Goal: Register for event/course

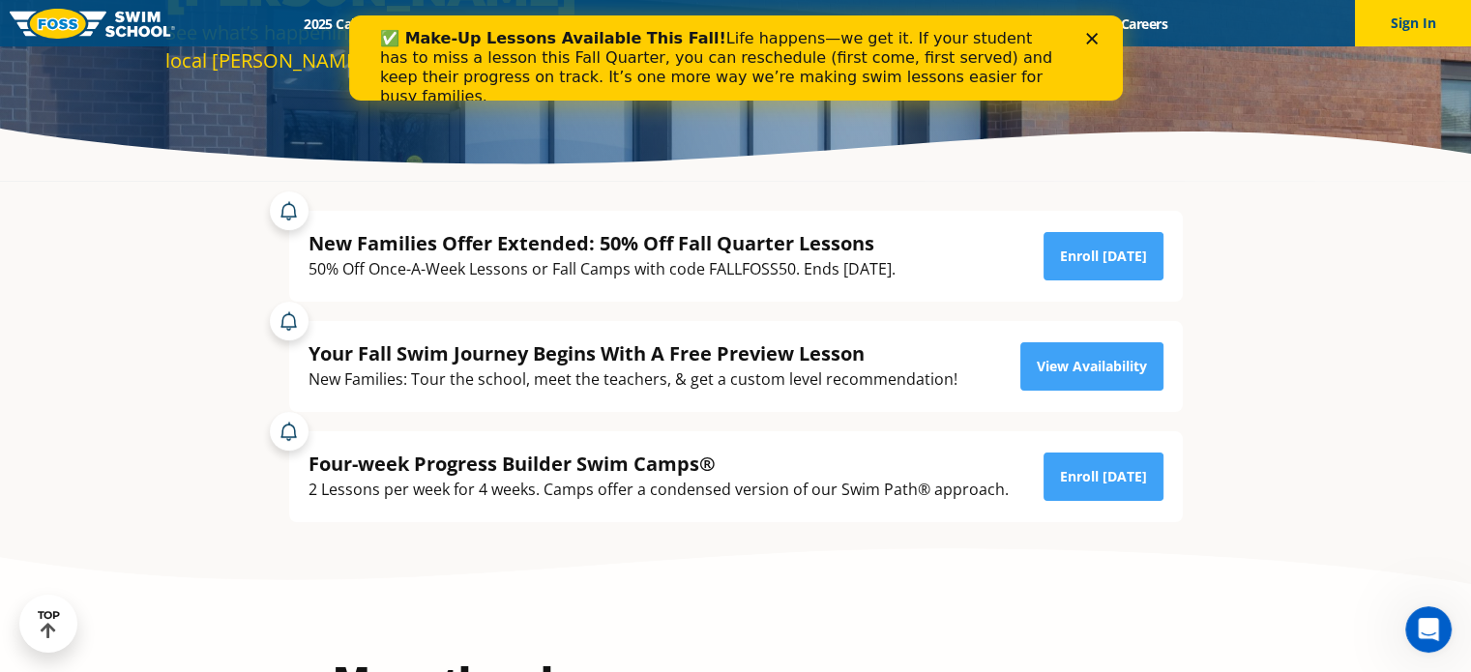
click at [1090, 45] on div "✅ Make-Up Lessons Available This Fall! Life happens—we get it. If your student …" at bounding box center [735, 67] width 712 height 89
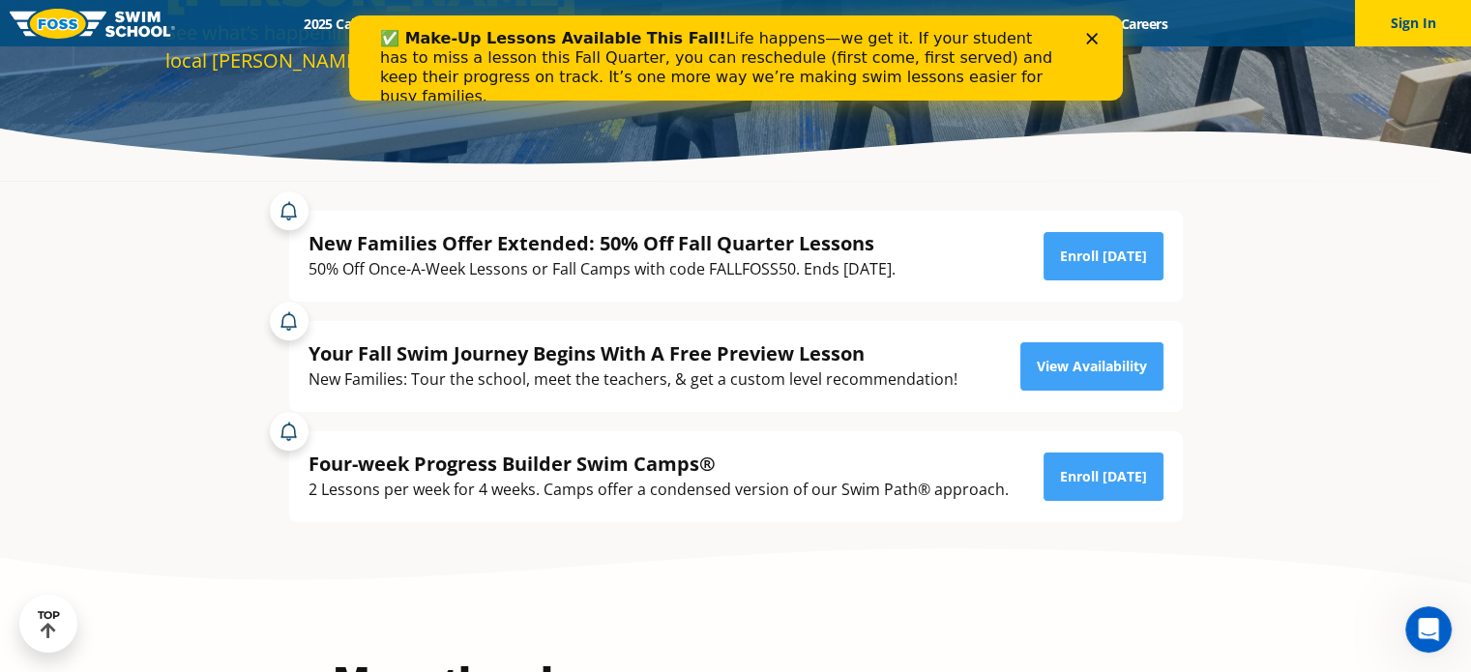
click at [678, 249] on div "New Families Offer Extended: 50% Off Fall Quarter Lessons" at bounding box center [602, 243] width 587 height 26
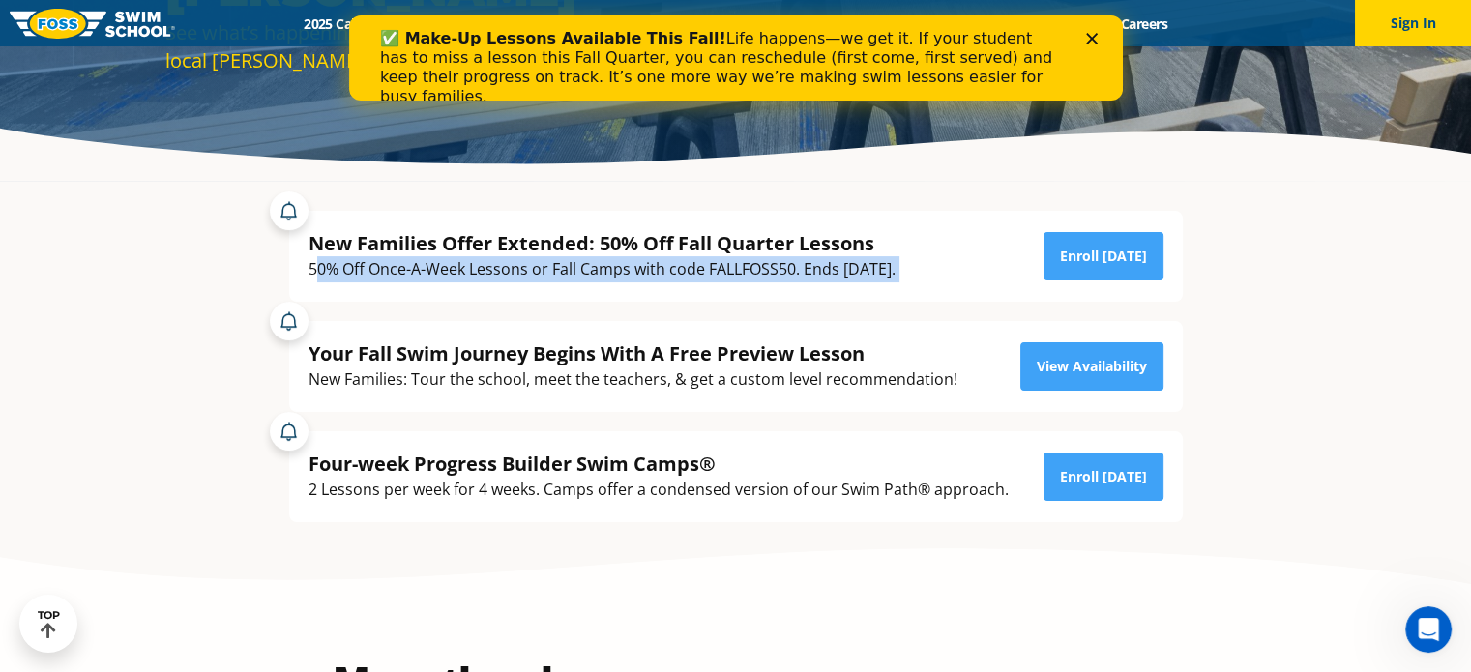
drag, startPoint x: 314, startPoint y: 277, endPoint x: 949, endPoint y: 275, distance: 634.6
click at [949, 275] on div "New Families Offer Extended: 50% Off Fall Quarter Lessons 50% Off Once-A-Week L…" at bounding box center [736, 256] width 855 height 52
click at [684, 277] on div "50% Off Once-A-Week Lessons or Fall Camps with code FALLFOSS50. Ends [DATE]." at bounding box center [602, 269] width 587 height 26
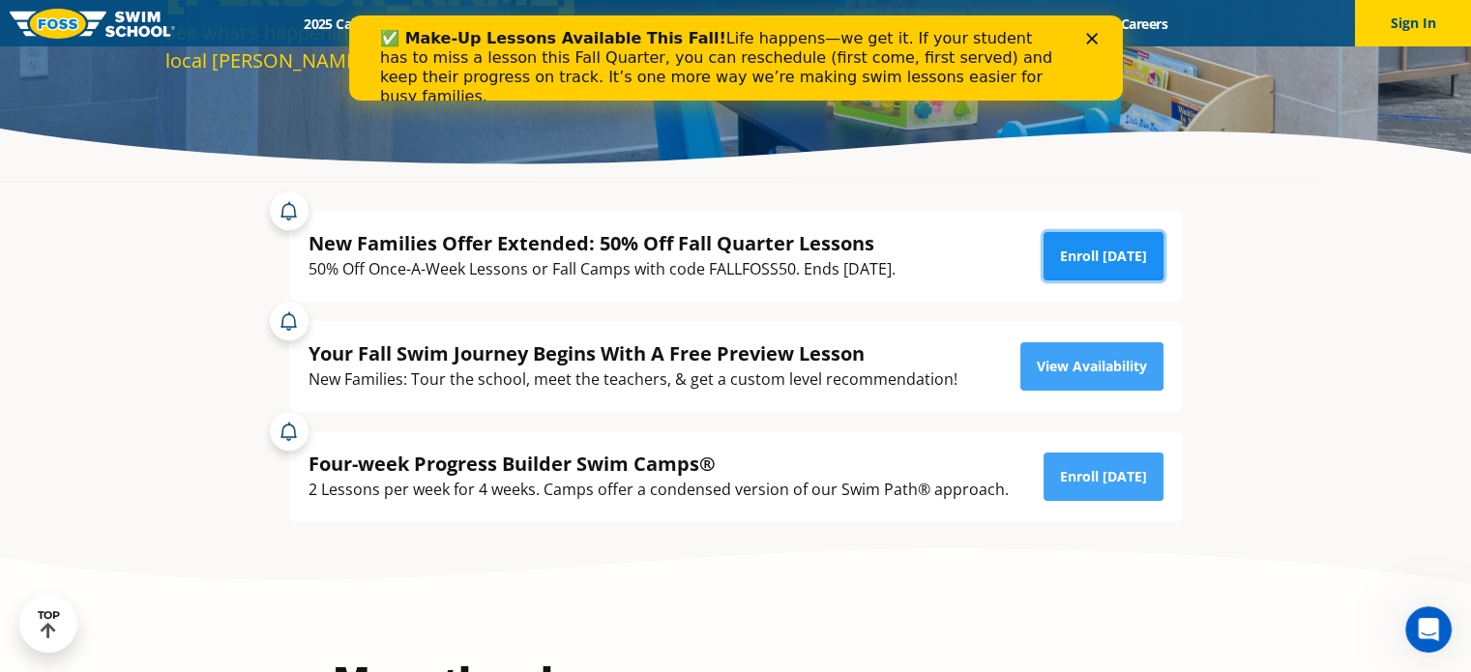
click at [1103, 253] on link "Enroll [DATE]" at bounding box center [1104, 256] width 120 height 48
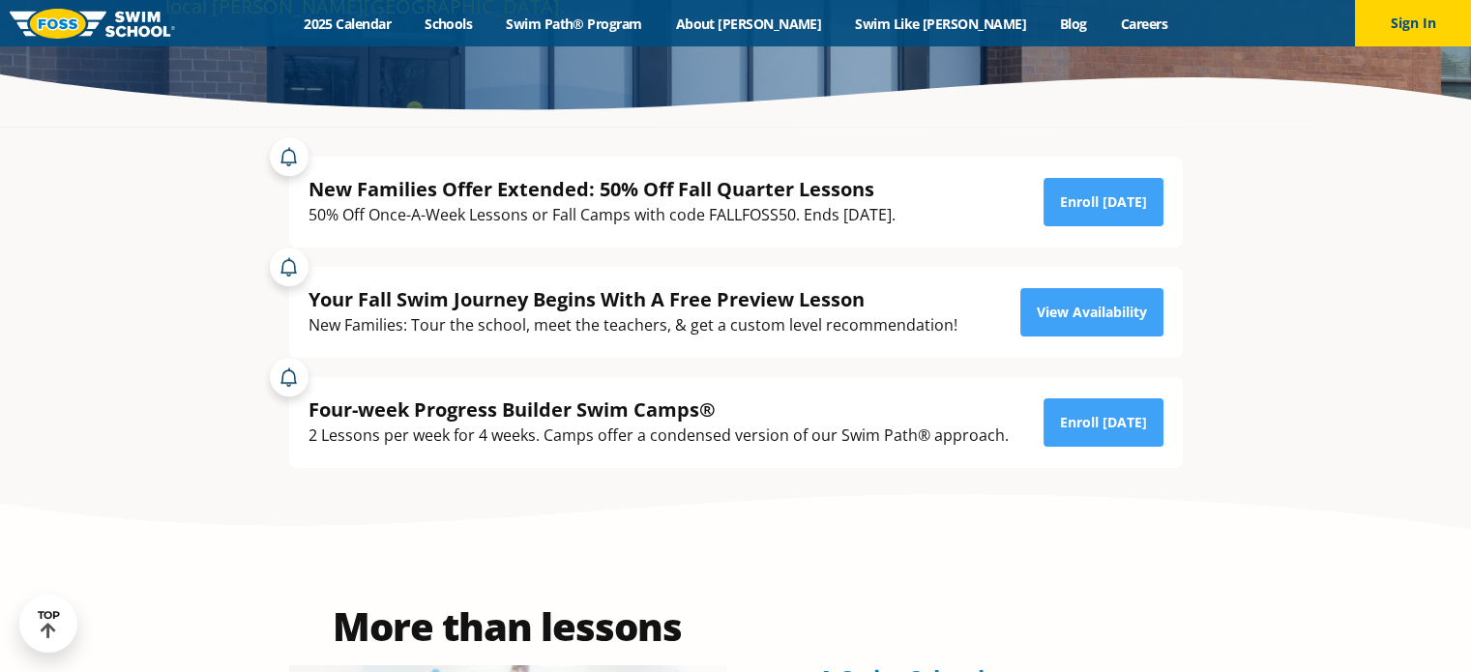
scroll to position [290, 0]
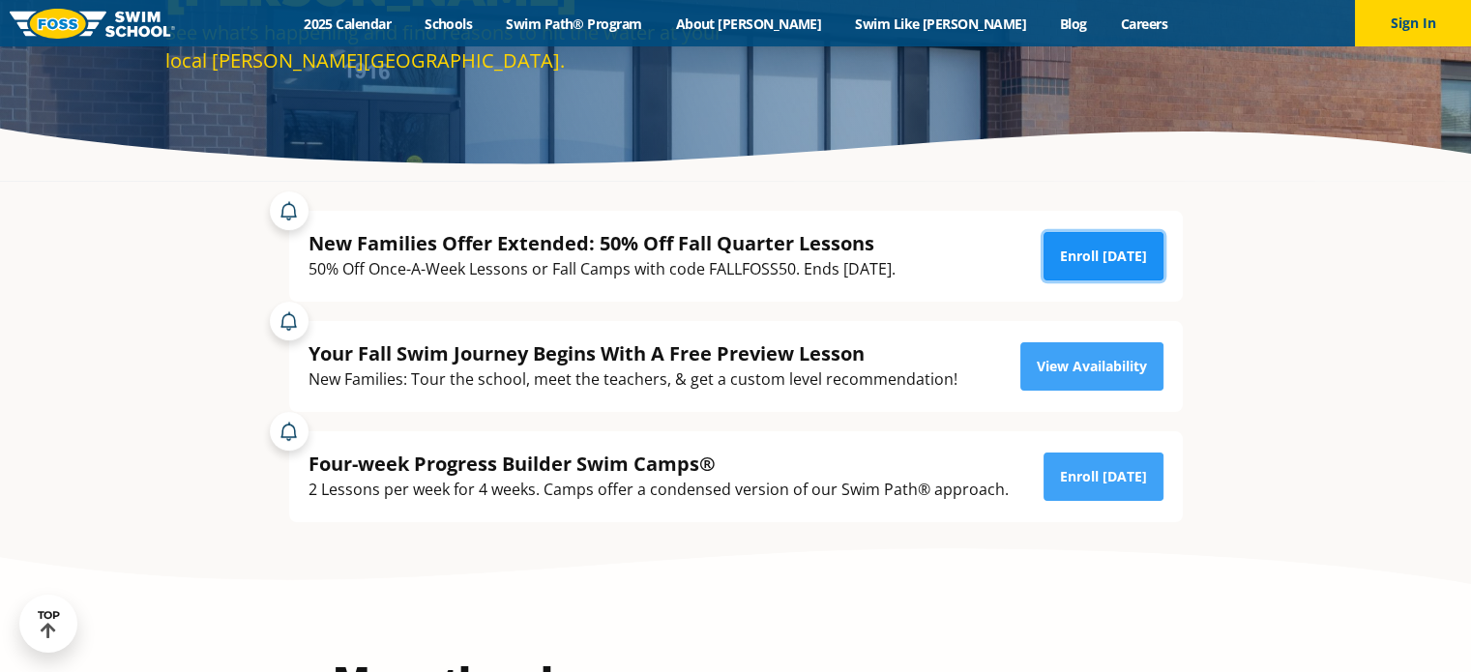
click at [1111, 251] on link "Enroll [DATE]" at bounding box center [1104, 256] width 120 height 48
